Goal: Information Seeking & Learning: Learn about a topic

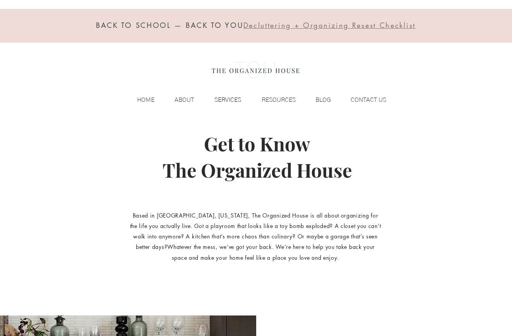
click at [224, 99] on p "SERVICES" at bounding box center [227, 100] width 34 height 12
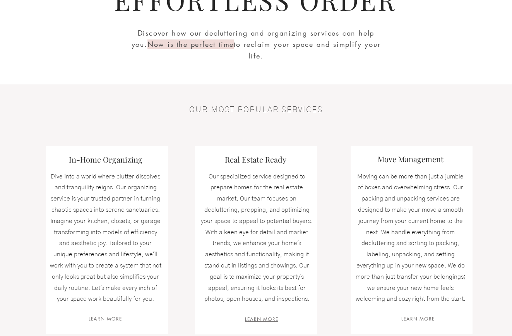
scroll to position [224, 0]
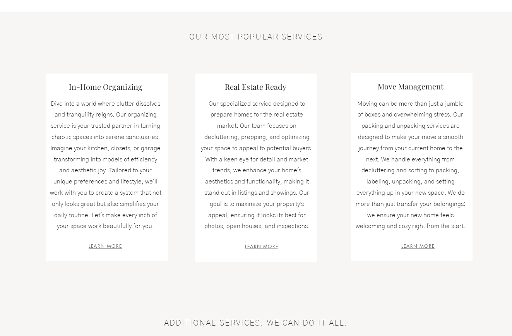
click at [110, 244] on span "LEARN MORE" at bounding box center [105, 245] width 33 height 7
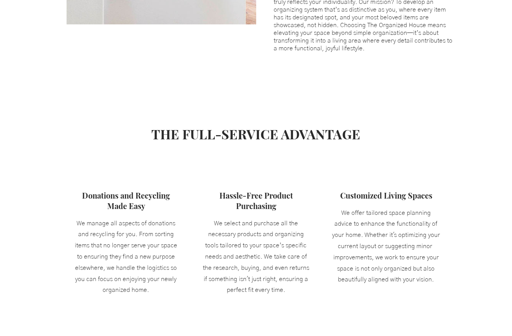
scroll to position [558, 0]
